Goal: Task Accomplishment & Management: Manage account settings

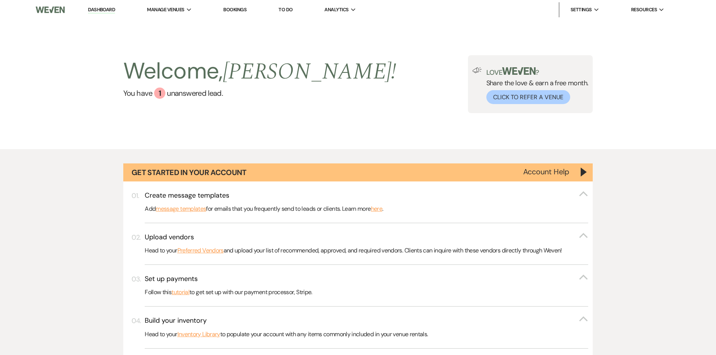
click at [239, 10] on link "Bookings" at bounding box center [234, 9] width 23 height 6
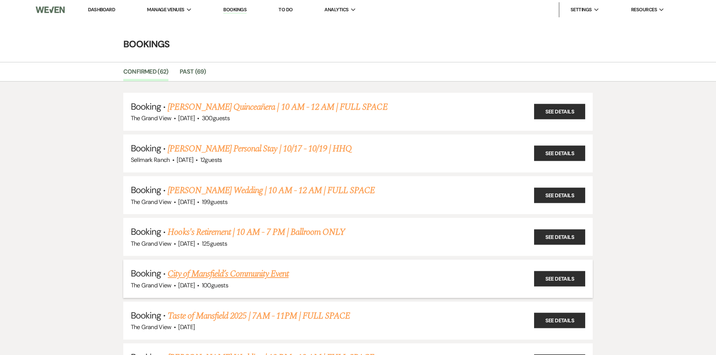
click at [236, 277] on link "City of Mansfield’s Community Event" at bounding box center [228, 274] width 121 height 14
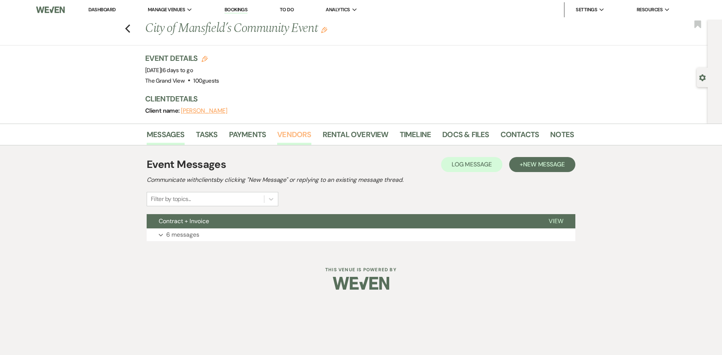
click at [304, 135] on link "Vendors" at bounding box center [294, 137] width 34 height 17
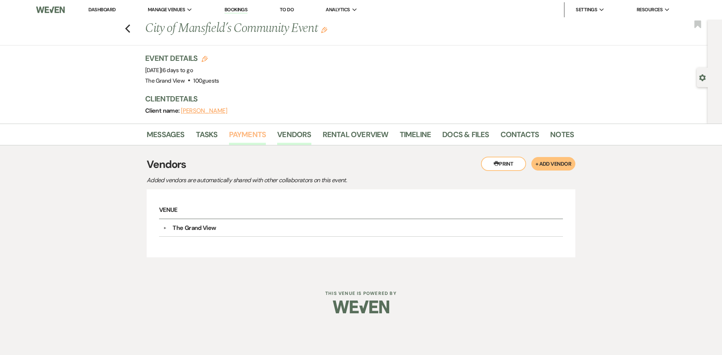
click at [259, 135] on link "Payments" at bounding box center [247, 137] width 37 height 17
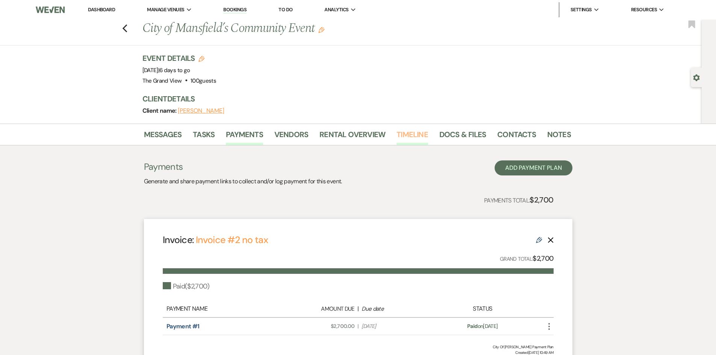
click at [410, 137] on link "Timeline" at bounding box center [412, 137] width 32 height 17
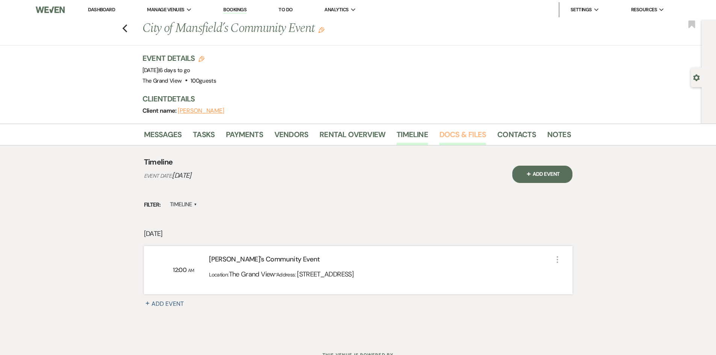
click at [474, 130] on link "Docs & Files" at bounding box center [462, 137] width 47 height 17
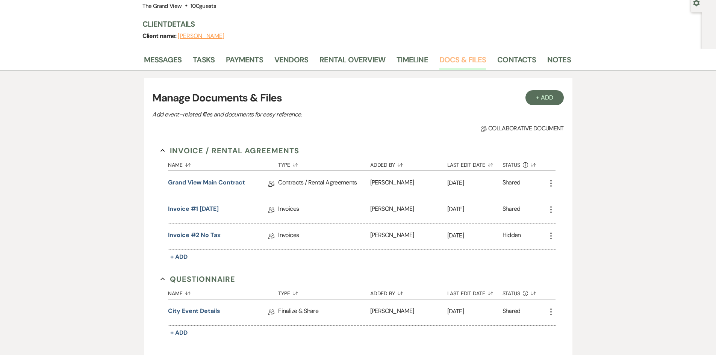
scroll to position [176, 0]
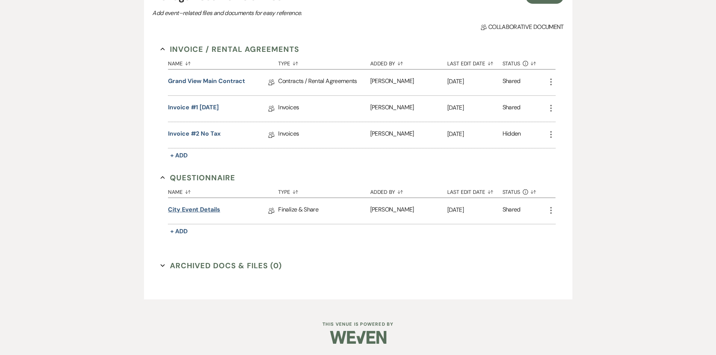
click at [205, 207] on link "City Event Details" at bounding box center [194, 211] width 52 height 12
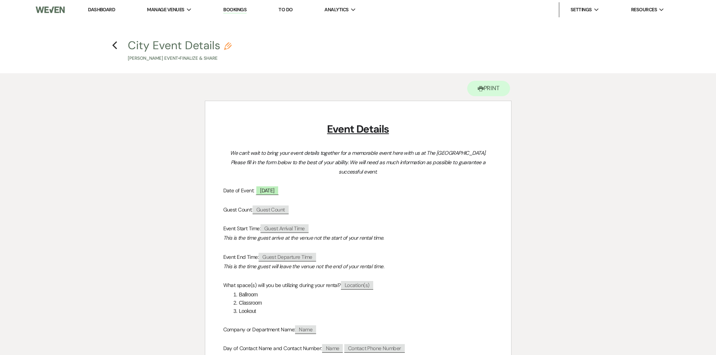
click at [118, 48] on h4 "Previous City Event Details Pencil [PERSON_NAME] Event • Finalize & Share" at bounding box center [358, 50] width 541 height 24
click at [117, 49] on h4 "Previous City Event Details Pencil [PERSON_NAME] Event • Finalize & Share" at bounding box center [358, 50] width 541 height 24
click at [115, 50] on icon "Previous" at bounding box center [115, 45] width 6 height 9
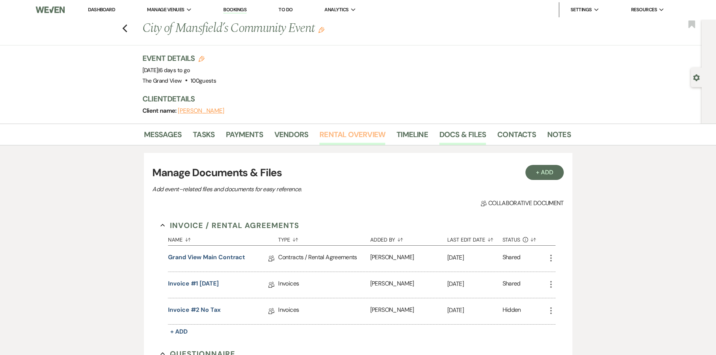
click at [357, 135] on link "Rental Overview" at bounding box center [352, 137] width 66 height 17
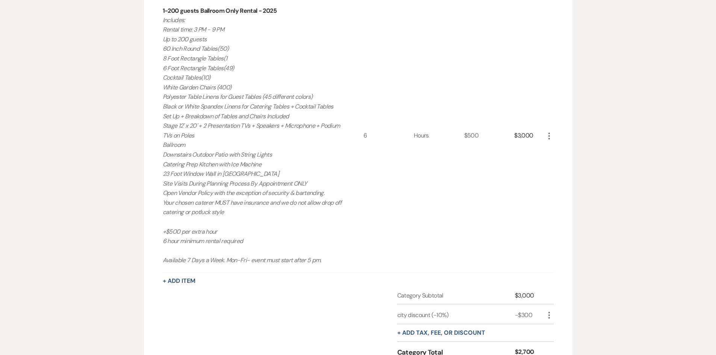
scroll to position [225, 0]
